Goal: Task Accomplishment & Management: Use online tool/utility

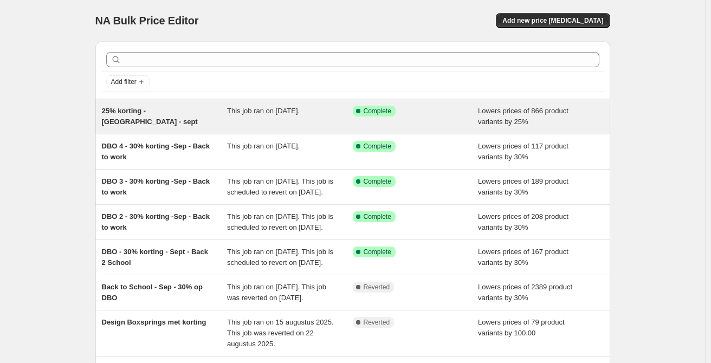
click at [153, 105] on div "25% korting - [GEOGRAPHIC_DATA] - sept This job ran on [DATE]. Success Complete…" at bounding box center [352, 116] width 515 height 35
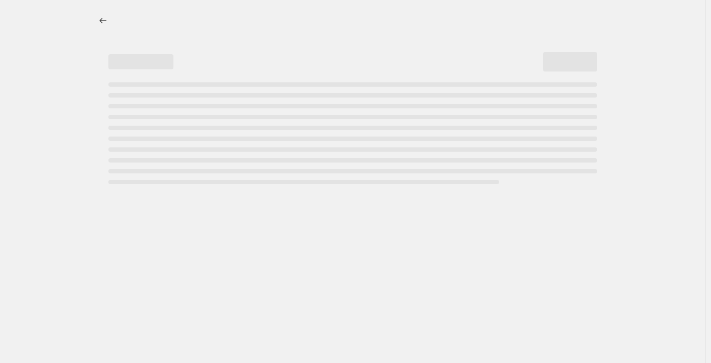
select select "percentage"
select select "remove"
select select "collection"
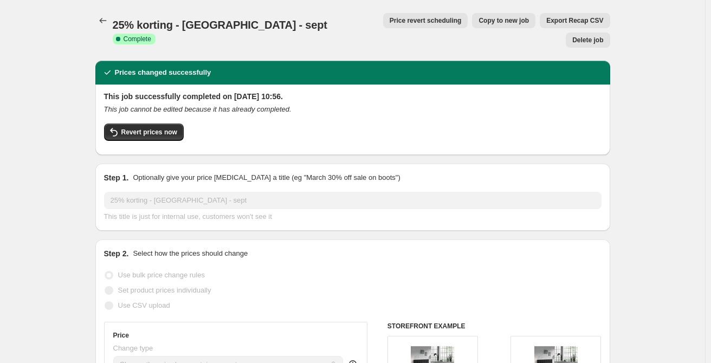
click at [175, 128] on span "Revert prices now" at bounding box center [149, 132] width 56 height 9
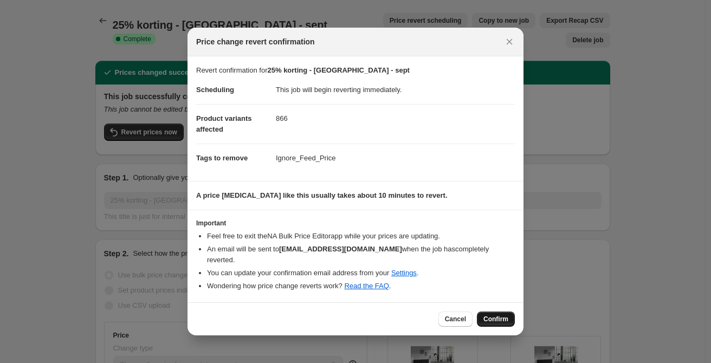
click at [486, 315] on span "Confirm" at bounding box center [495, 319] width 25 height 9
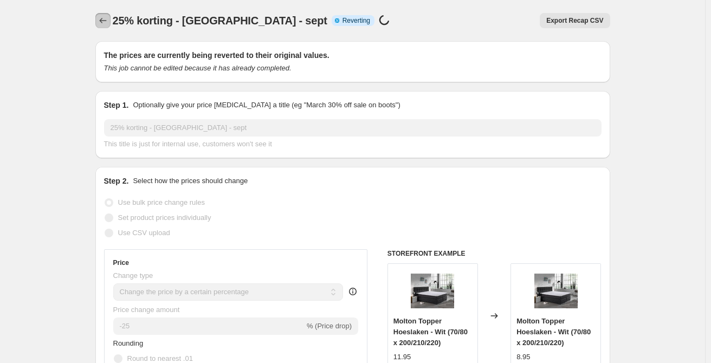
click at [104, 22] on icon "Price change jobs" at bounding box center [103, 20] width 11 height 11
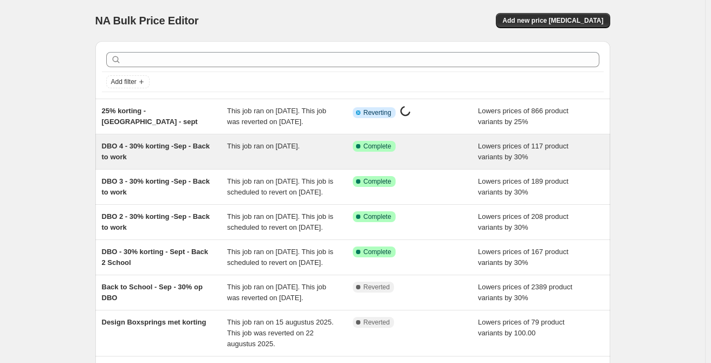
click at [167, 161] on span "DBO 4 - 30% korting -Sep - Back to work" at bounding box center [156, 151] width 108 height 19
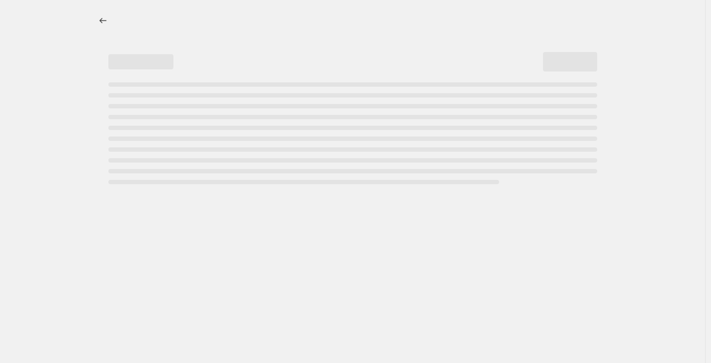
select select "percentage"
select select "remove"
select select "collection"
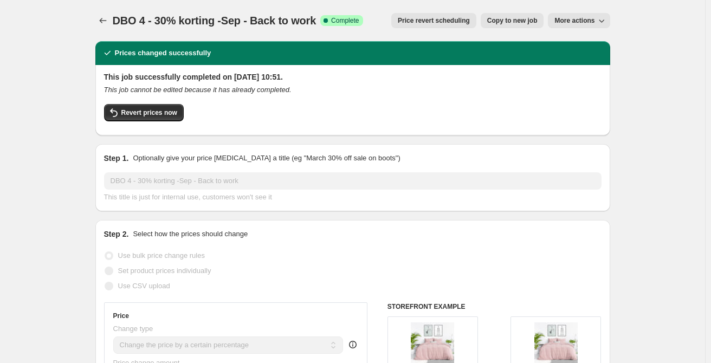
click at [438, 21] on span "Price revert scheduling" at bounding box center [434, 20] width 72 height 9
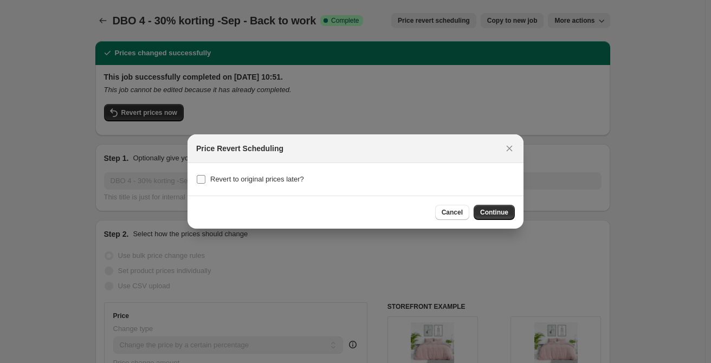
click at [206, 180] on label "Revert to original prices later?" at bounding box center [250, 179] width 108 height 15
click at [205, 180] on input "Revert to original prices later?" at bounding box center [201, 179] width 9 height 9
checkbox input "true"
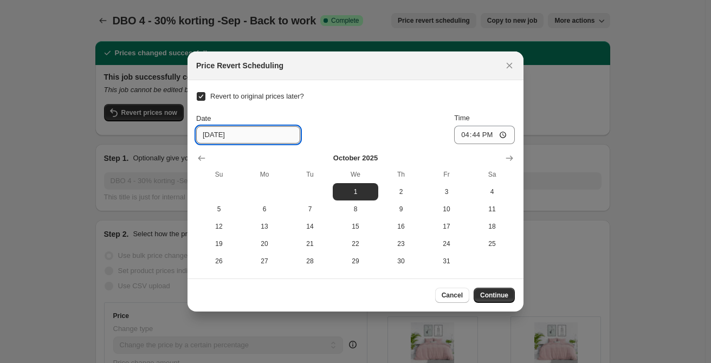
click at [242, 132] on input "[DATE]" at bounding box center [248, 134] width 104 height 17
click at [201, 160] on icon "Show previous month, September 2025" at bounding box center [201, 158] width 7 height 5
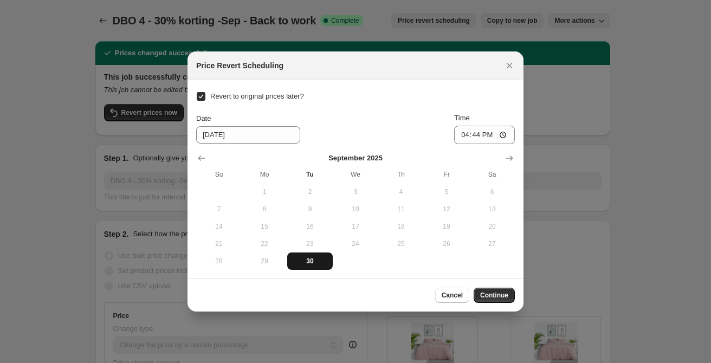
click at [301, 261] on span "30" at bounding box center [310, 261] width 37 height 9
type input "[DATE]"
click at [503, 134] on input "16:44" at bounding box center [484, 135] width 61 height 18
type input "17:44"
click at [492, 298] on span "Continue" at bounding box center [494, 295] width 28 height 9
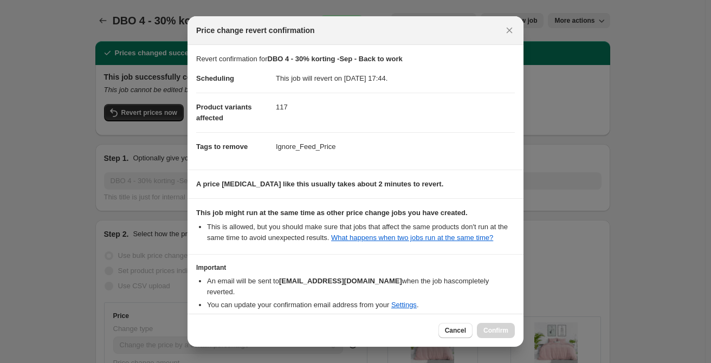
click at [371, 136] on dd "Ignore_Feed_Price" at bounding box center [395, 146] width 239 height 29
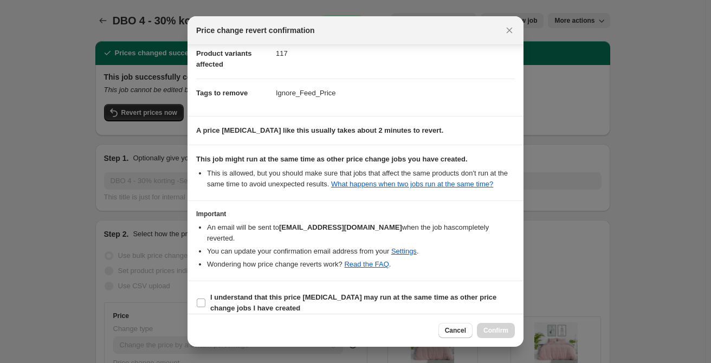
click at [434, 208] on section "Important An email will be sent to [EMAIL_ADDRESS][DOMAIN_NAME] when the job ha…" at bounding box center [356, 240] width 336 height 79
click at [204, 299] on input "I understand that this price [MEDICAL_DATA] may run at the same time as other p…" at bounding box center [201, 303] width 9 height 9
checkbox input "true"
click at [491, 332] on span "Confirm" at bounding box center [495, 330] width 25 height 9
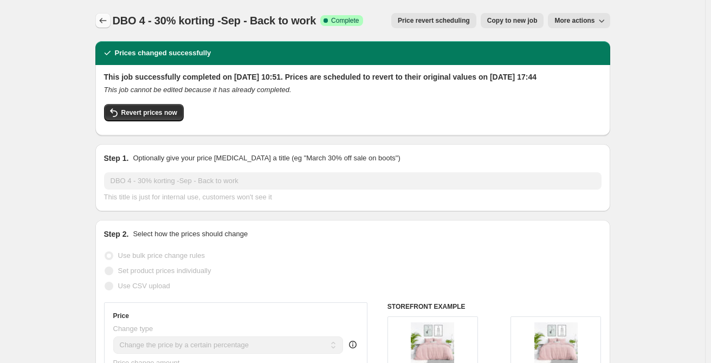
click at [105, 21] on icon "Price change jobs" at bounding box center [103, 20] width 11 height 11
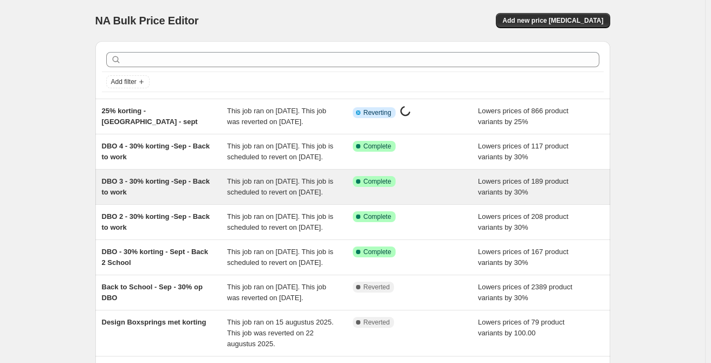
click at [172, 196] on span "DBO 3 - 30% korting -Sep - Back to work" at bounding box center [156, 186] width 108 height 19
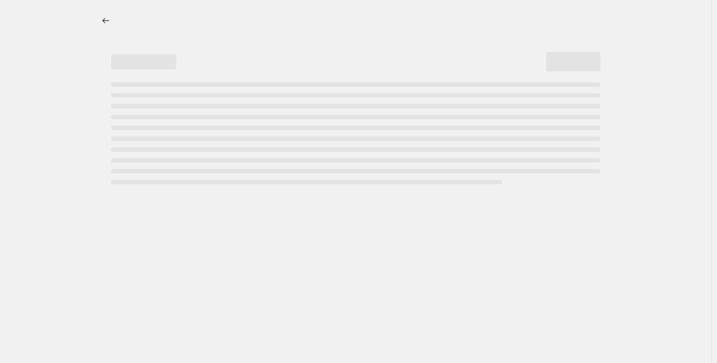
select select "percentage"
select select "remove"
select select "collection"
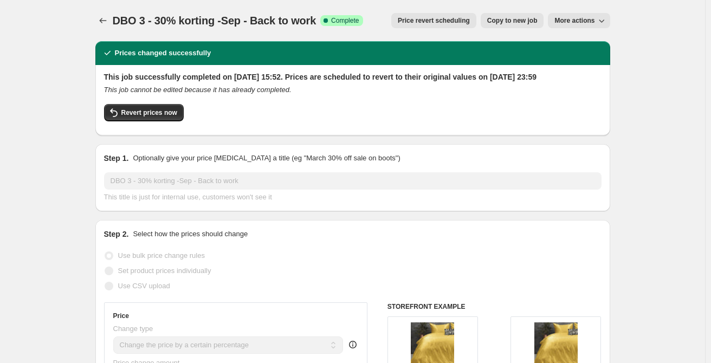
click at [443, 20] on span "Price revert scheduling" at bounding box center [434, 20] width 72 height 9
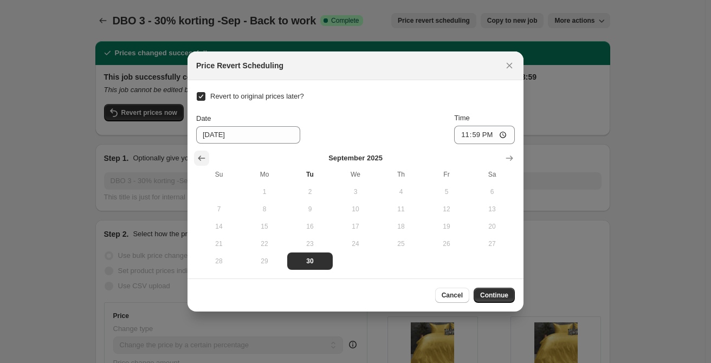
click at [202, 157] on icon "Show previous month, August 2025" at bounding box center [201, 158] width 11 height 11
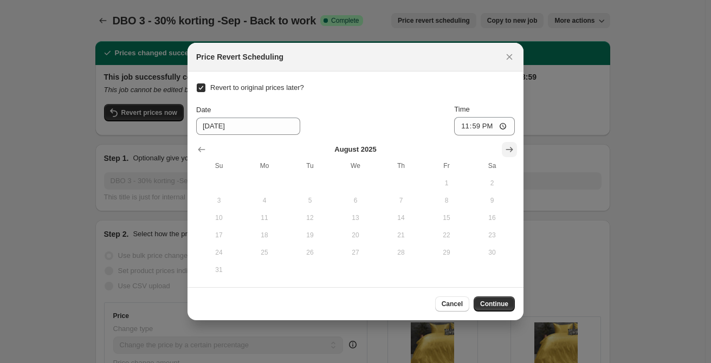
click at [511, 146] on icon "Show next month, September 2025" at bounding box center [509, 149] width 11 height 11
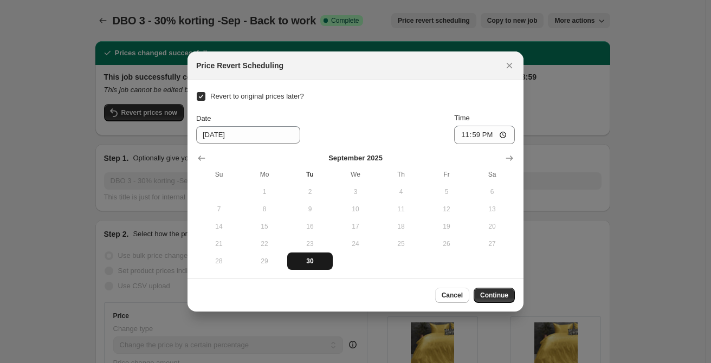
click at [311, 257] on span "30" at bounding box center [310, 261] width 37 height 9
click at [484, 136] on input "23:59" at bounding box center [484, 135] width 61 height 18
click at [503, 292] on span "Continue" at bounding box center [494, 295] width 28 height 9
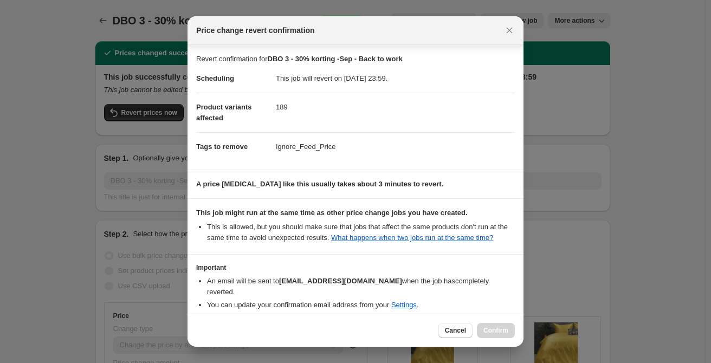
scroll to position [54, 0]
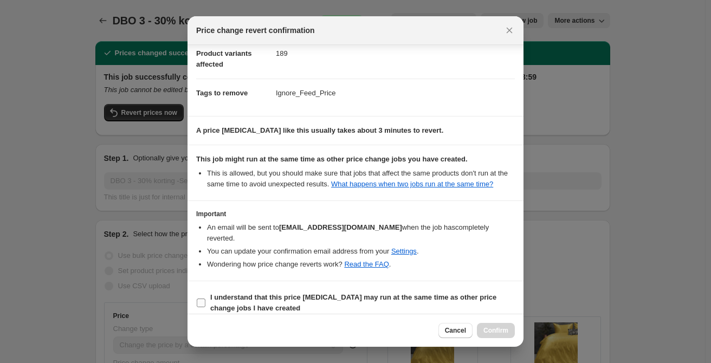
click at [205, 299] on input "I understand that this price [MEDICAL_DATA] may run at the same time as other p…" at bounding box center [201, 303] width 9 height 9
checkbox input "true"
click at [499, 336] on button "Confirm" at bounding box center [496, 330] width 38 height 15
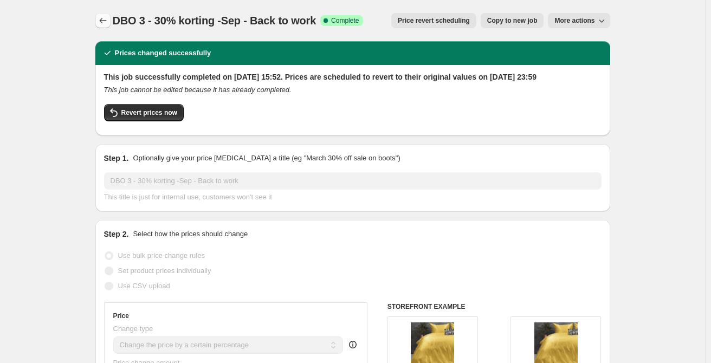
click at [106, 25] on icon "Price change jobs" at bounding box center [103, 20] width 11 height 11
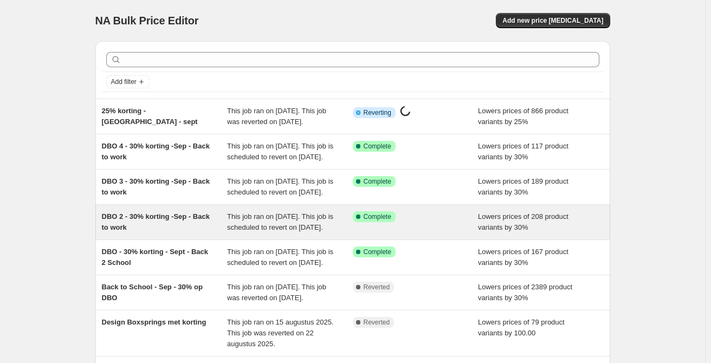
click at [148, 231] on span "DBO 2 - 30% korting -Sep - Back to work" at bounding box center [156, 221] width 108 height 19
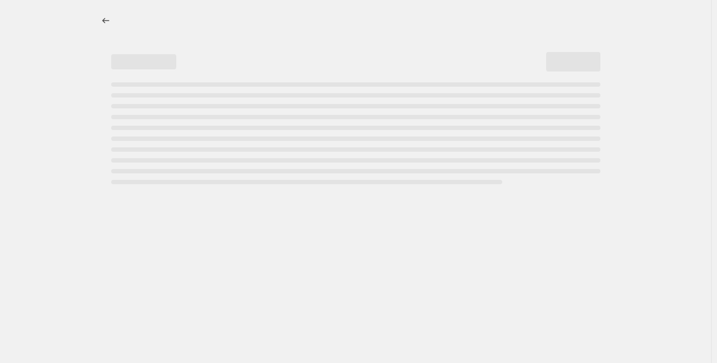
select select "percentage"
select select "remove"
select select "collection"
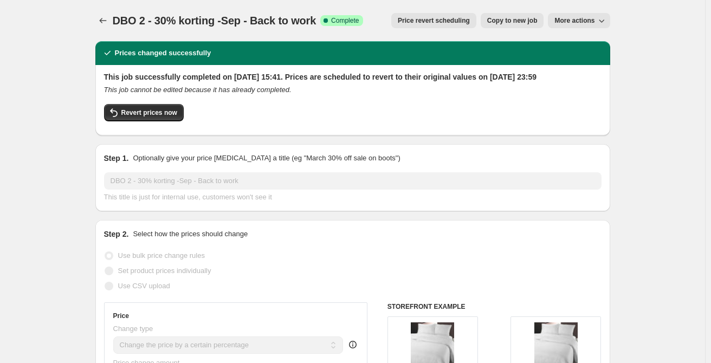
click at [449, 18] on span "Price revert scheduling" at bounding box center [434, 20] width 72 height 9
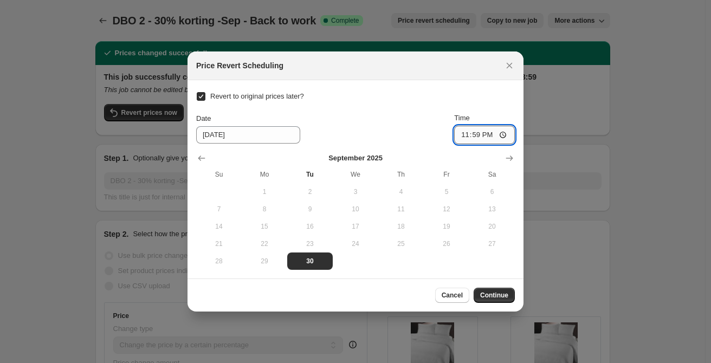
click at [490, 137] on input "23:59" at bounding box center [484, 135] width 61 height 18
click at [501, 135] on input "23:59" at bounding box center [484, 135] width 61 height 18
click at [502, 137] on input "23:59" at bounding box center [484, 135] width 61 height 18
click at [496, 301] on button "Continue" at bounding box center [494, 295] width 41 height 15
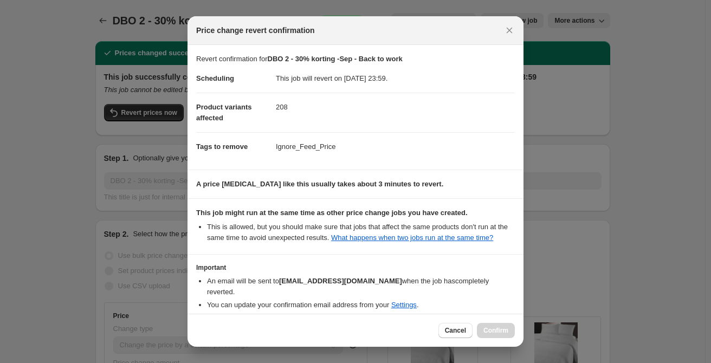
scroll to position [54, 0]
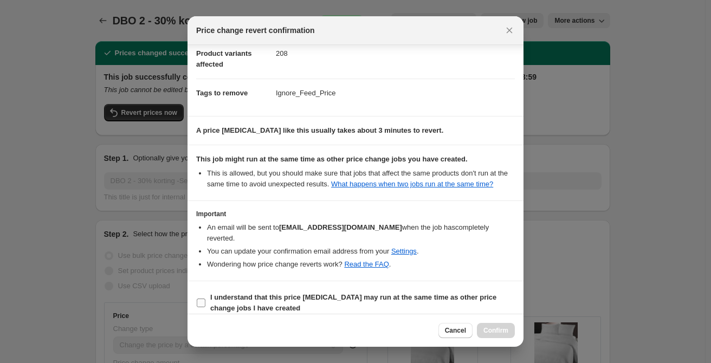
drag, startPoint x: 205, startPoint y: 291, endPoint x: 276, endPoint y: 296, distance: 71.2
click at [205, 299] on input "I understand that this price [MEDICAL_DATA] may run at the same time as other p…" at bounding box center [201, 303] width 9 height 9
checkbox input "true"
click at [496, 337] on button "Confirm" at bounding box center [496, 330] width 38 height 15
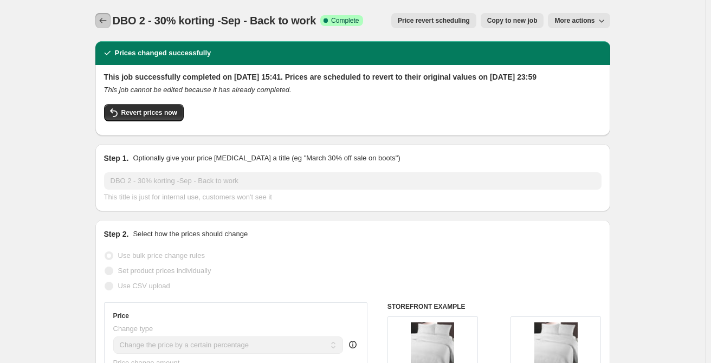
click at [101, 21] on icon "Price change jobs" at bounding box center [103, 20] width 11 height 11
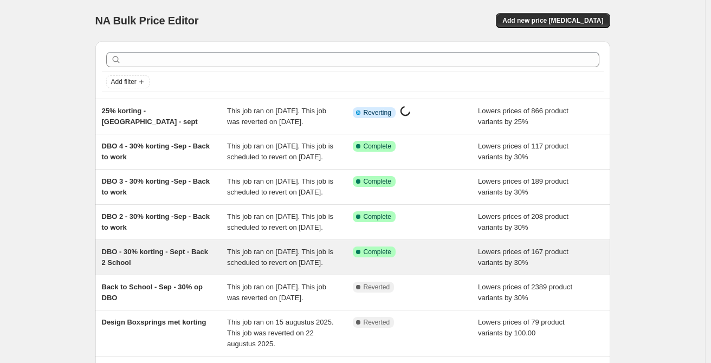
click at [160, 267] on span "DBO - 30% korting - Sept - Back 2 School" at bounding box center [155, 257] width 106 height 19
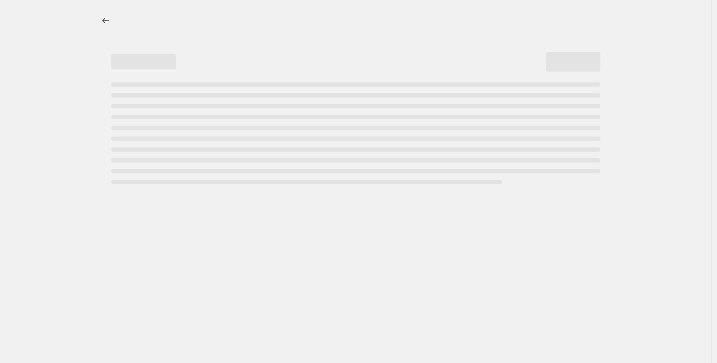
select select "percentage"
select select "remove"
select select "collection"
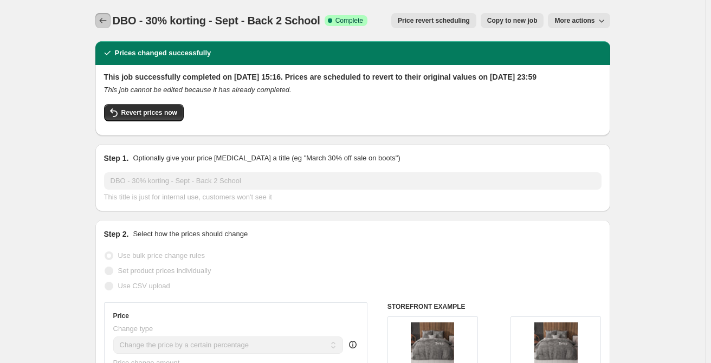
click at [105, 21] on icon "Price change jobs" at bounding box center [103, 20] width 11 height 11
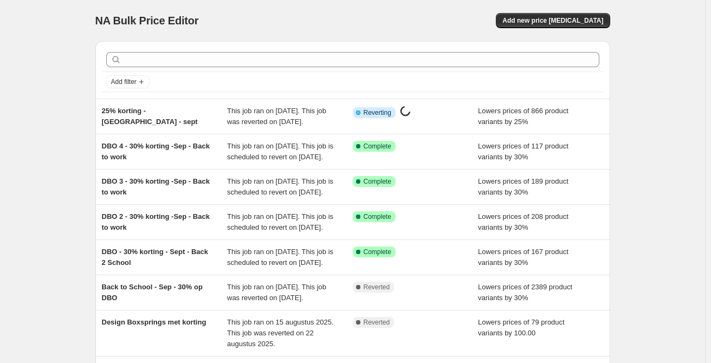
click at [683, 169] on div "NA Bulk Price Editor. This page is ready NA Bulk Price Editor Add new price [ME…" at bounding box center [352, 284] width 705 height 569
